Goal: Information Seeking & Learning: Learn about a topic

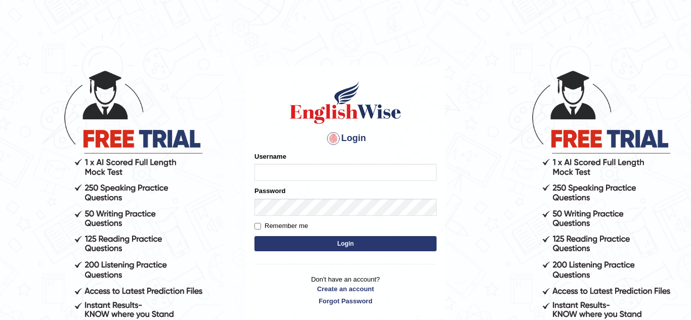
type input "bwalya_parramatta"
click at [360, 248] on button "Login" at bounding box center [345, 243] width 182 height 15
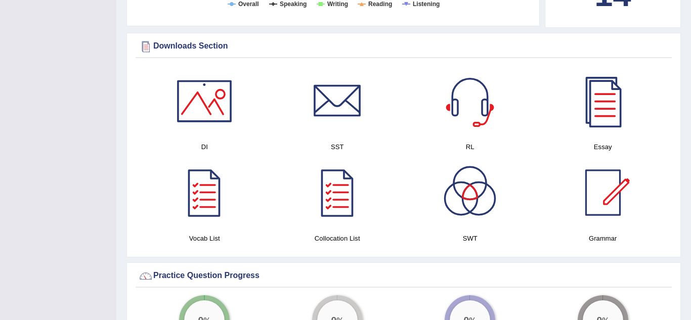
scroll to position [546, 0]
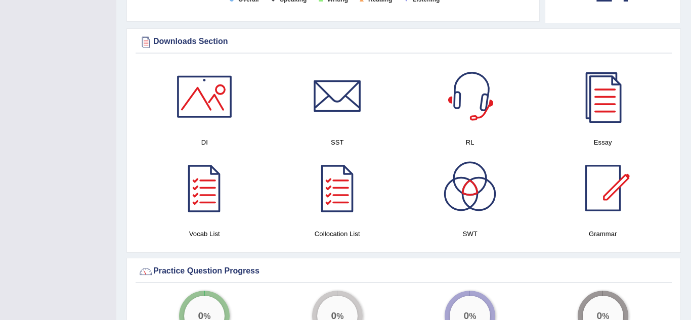
click at [470, 108] on div at bounding box center [469, 96] width 71 height 71
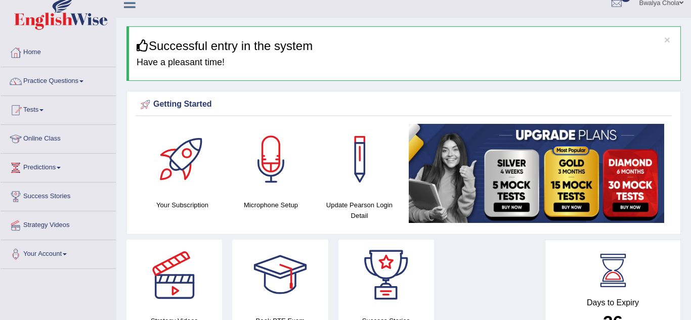
scroll to position [0, 0]
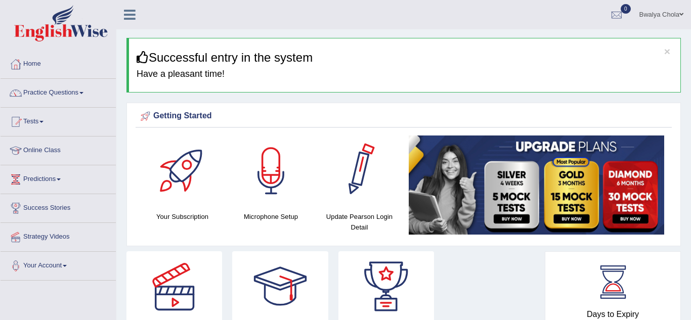
click at [285, 216] on h4 "Microphone Setup" at bounding box center [271, 216] width 78 height 11
click at [275, 200] on div at bounding box center [271, 171] width 71 height 71
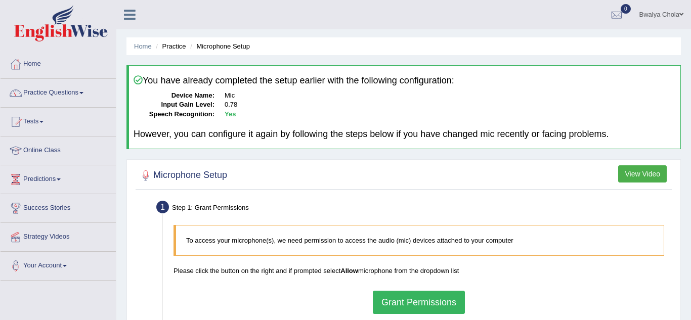
click at [413, 300] on button "Grant Permissions" at bounding box center [419, 302] width 92 height 23
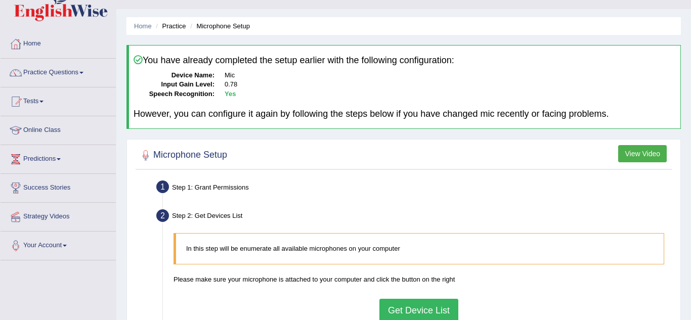
scroll to position [40, 0]
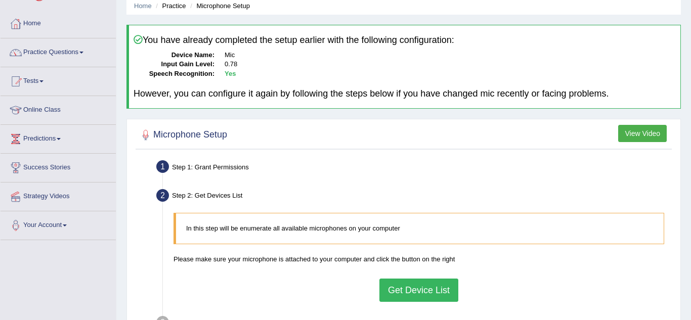
click at [427, 294] on button "Get Device List" at bounding box center [418, 290] width 79 height 23
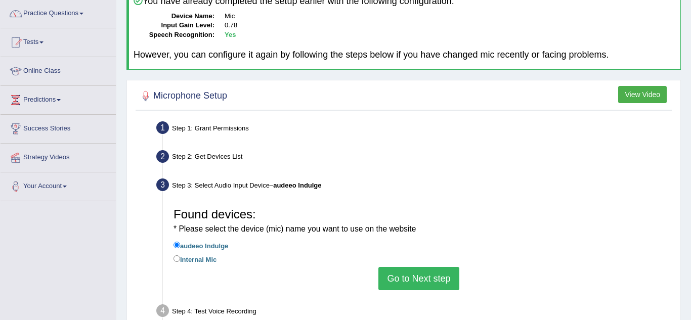
scroll to position [81, 0]
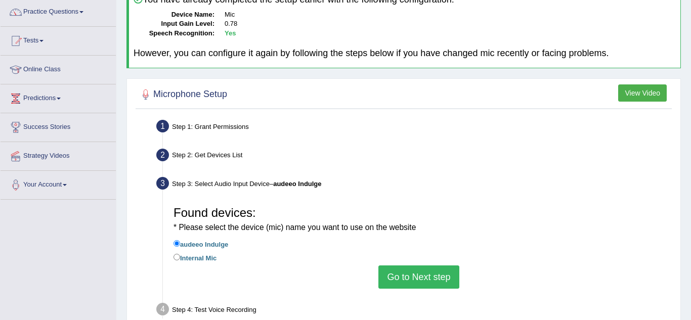
click at [415, 270] on button "Go to Next step" at bounding box center [418, 276] width 80 height 23
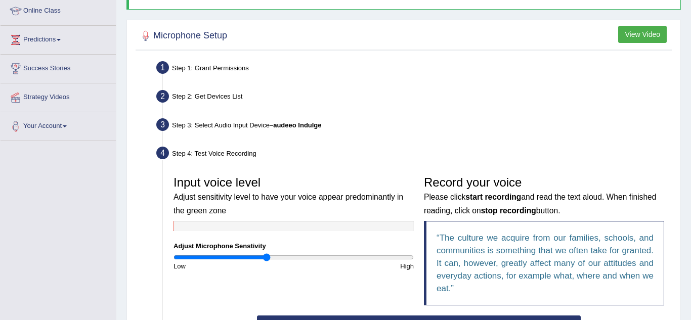
scroll to position [142, 0]
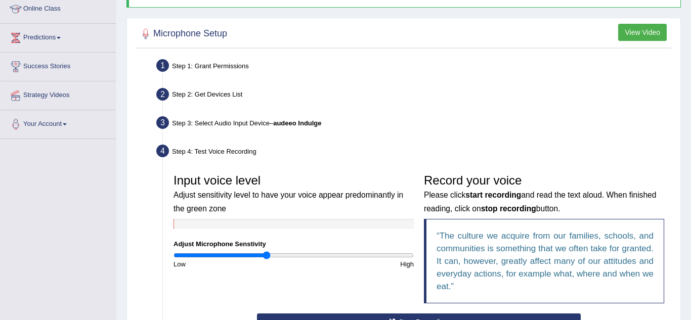
type input "1.02"
click at [294, 252] on input "range" at bounding box center [293, 255] width 240 height 8
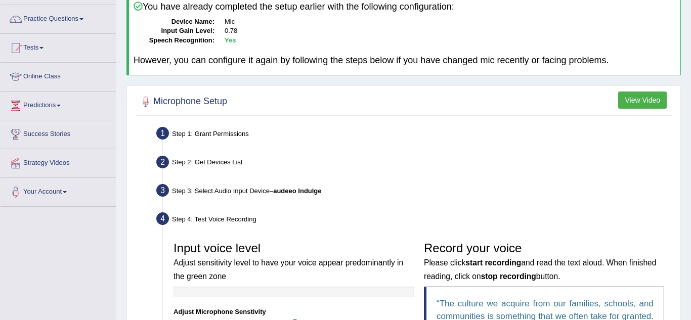
scroll to position [280, 0]
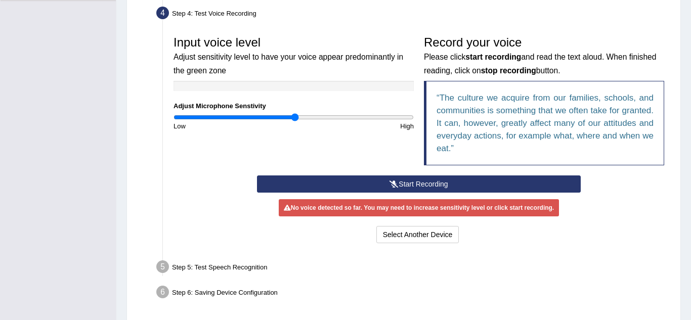
click at [594, 163] on blockquote "The culture we acquire from our families, schools, and communities is something…" at bounding box center [544, 123] width 240 height 84
click at [423, 52] on div "Record your voice Please click start recording and read the text aloud. When fi…" at bounding box center [544, 103] width 250 height 145
click at [97, 147] on div "Toggle navigation Home Practice Questions Speaking Practice Read Aloud Repeat S…" at bounding box center [345, 35] width 691 height 631
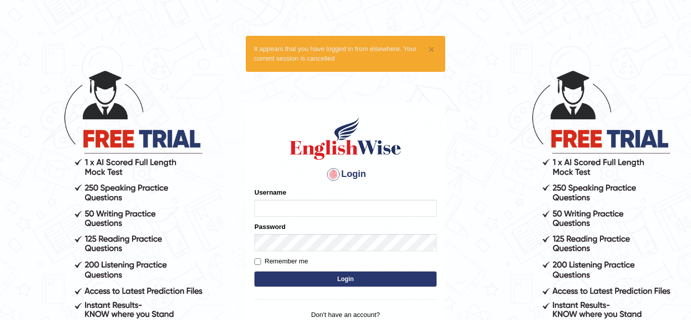
type input "bwalya_parramatta"
click at [337, 276] on button "Login" at bounding box center [345, 279] width 182 height 15
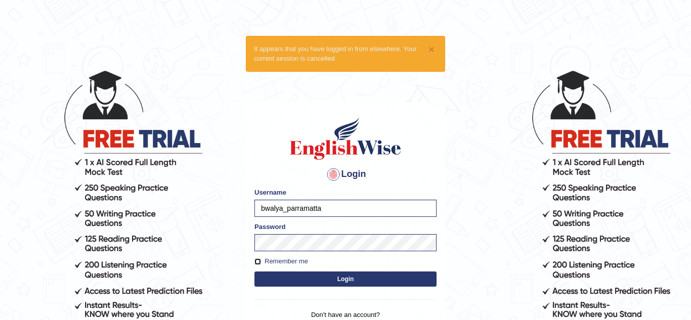
click at [257, 260] on input "Remember me" at bounding box center [257, 261] width 7 height 7
checkbox input "true"
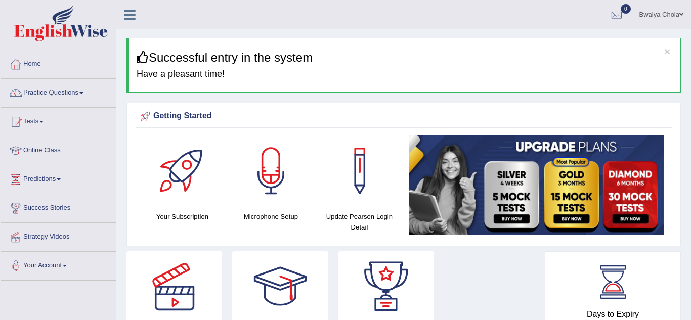
click at [51, 150] on link "Online Class" at bounding box center [58, 149] width 115 height 25
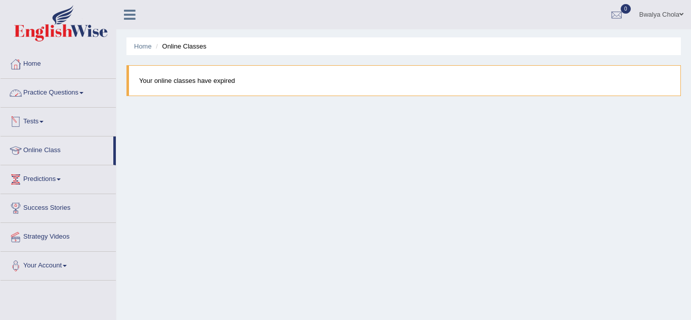
click at [56, 89] on link "Practice Questions" at bounding box center [58, 91] width 115 height 25
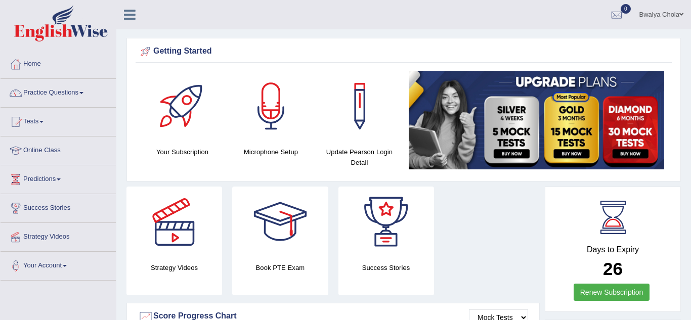
click at [42, 122] on link "Tests" at bounding box center [58, 120] width 115 height 25
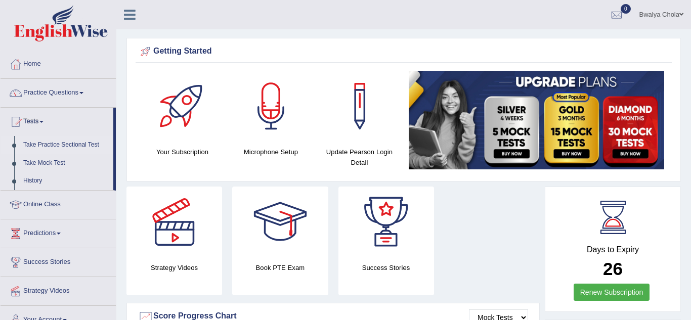
click at [74, 142] on link "Take Practice Sectional Test" at bounding box center [66, 145] width 95 height 18
